Goal: Find specific fact: Find specific fact

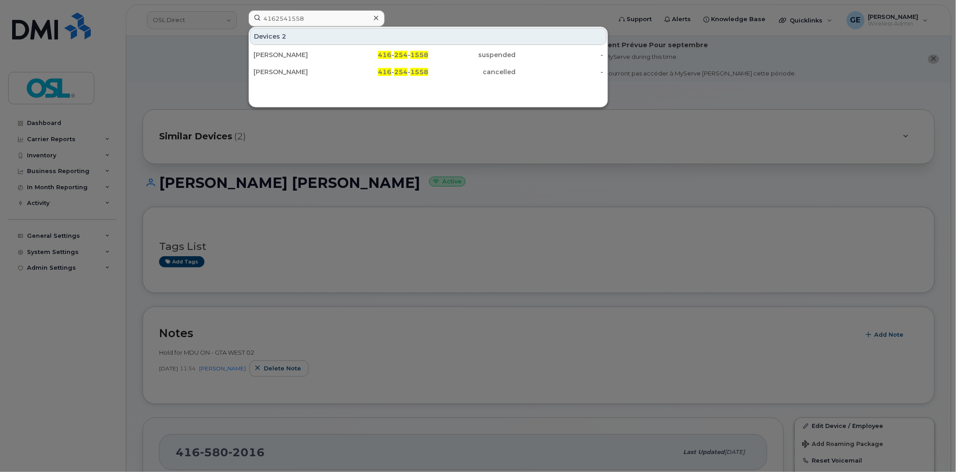
click at [330, 25] on input "4162541558" at bounding box center [317, 18] width 136 height 16
type input "4162541558"
click at [311, 52] on div "[PERSON_NAME]" at bounding box center [298, 54] width 88 height 9
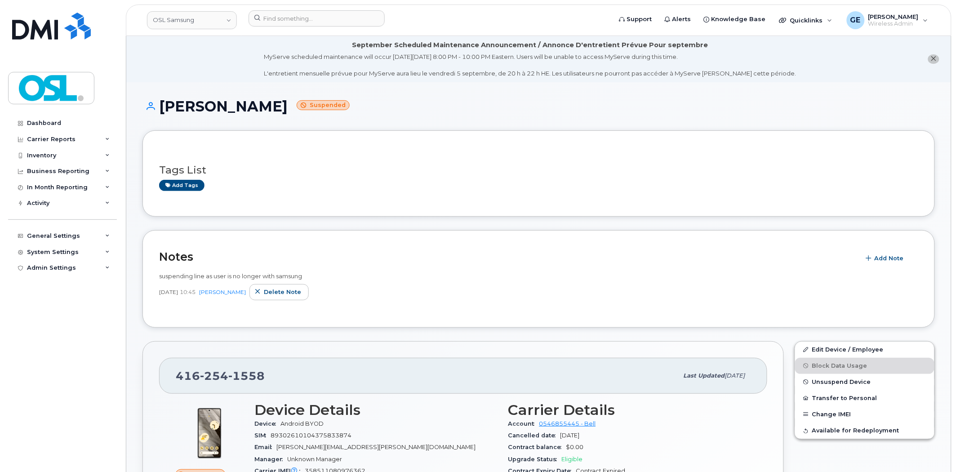
scroll to position [50, 0]
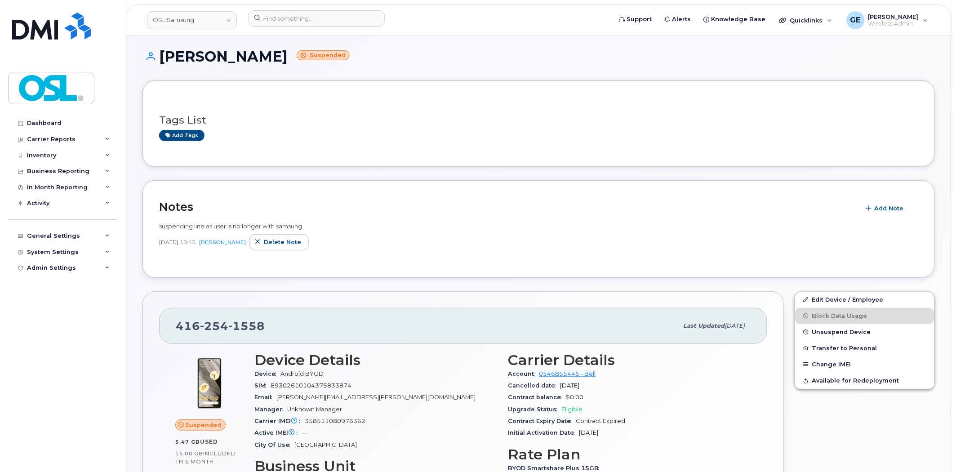
drag, startPoint x: 272, startPoint y: 323, endPoint x: 179, endPoint y: 329, distance: 93.3
click at [179, 329] on div "416 254 1558" at bounding box center [427, 326] width 503 height 19
copy span "416 254 1558"
drag, startPoint x: 503, startPoint y: 288, endPoint x: 486, endPoint y: 277, distance: 19.5
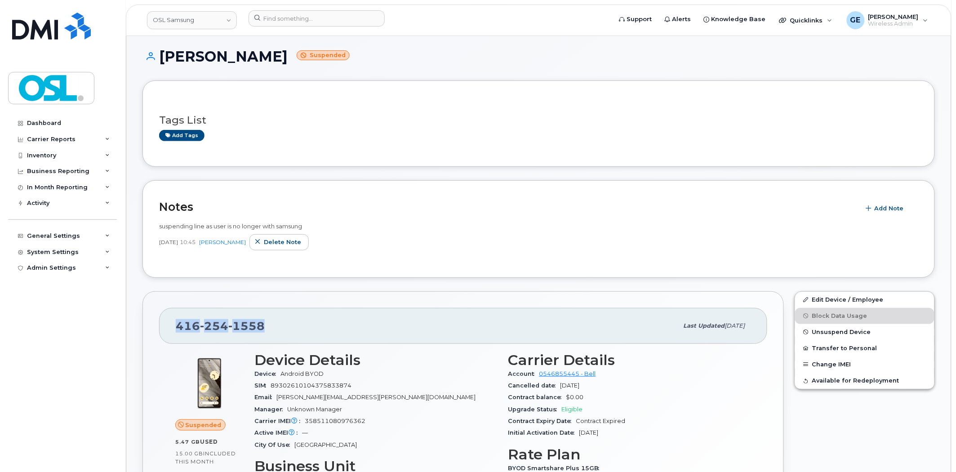
click at [503, 288] on div "416 254 1558 Last updated Sep 08, 2025 Suspended 5.47 GB  used 15.00 GB  includ…" at bounding box center [463, 432] width 652 height 292
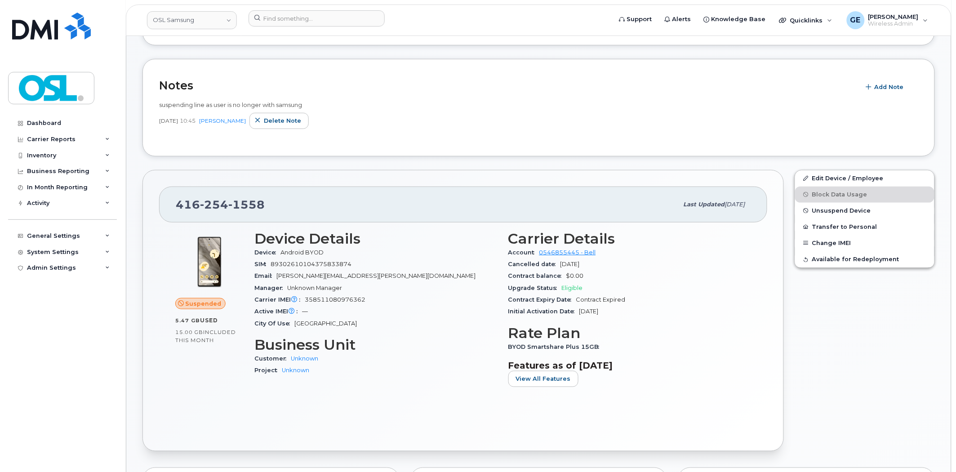
scroll to position [200, 0]
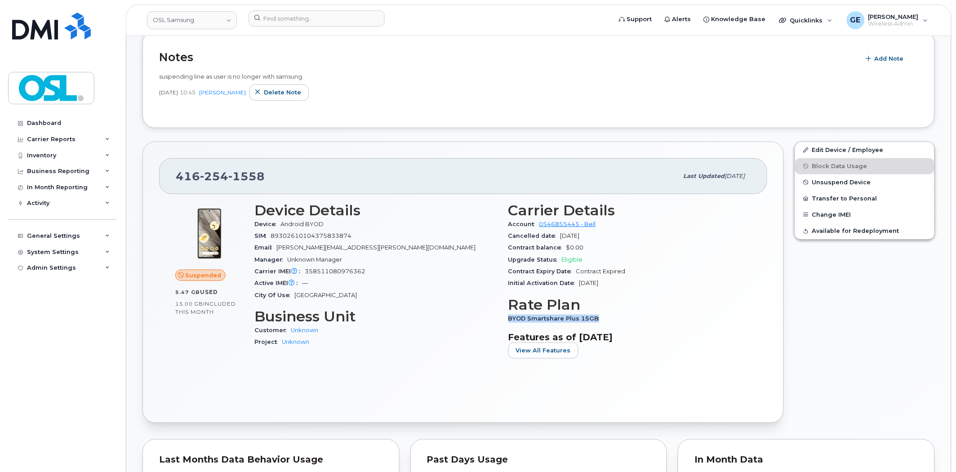
drag, startPoint x: 509, startPoint y: 317, endPoint x: 607, endPoint y: 317, distance: 98.0
click at [607, 317] on div "BYOD Smartshare Plus 15GB" at bounding box center [630, 319] width 243 height 12
copy span "BYOD Smartshare Plus 15GB"
click at [348, 16] on input at bounding box center [317, 18] width 136 height 16
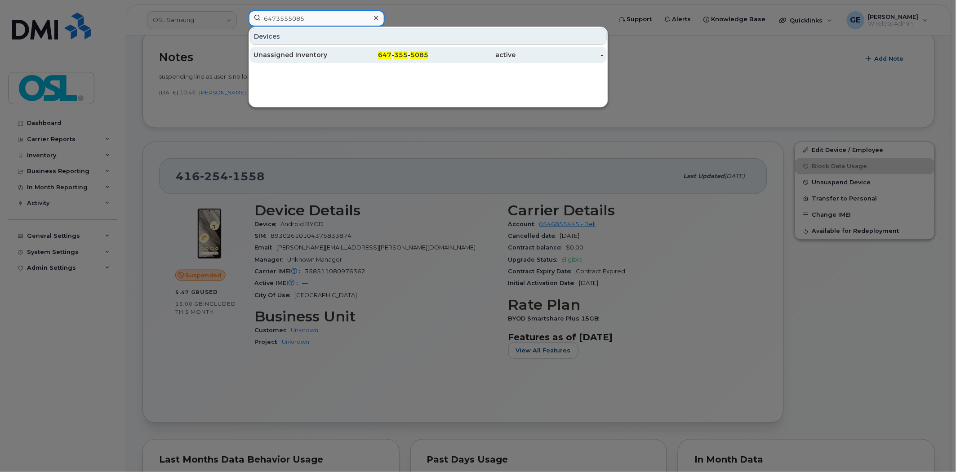
type input "6473555085"
click at [411, 60] on div "647 - 355 - 5085" at bounding box center [385, 55] width 88 height 16
